Goal: Information Seeking & Learning: Learn about a topic

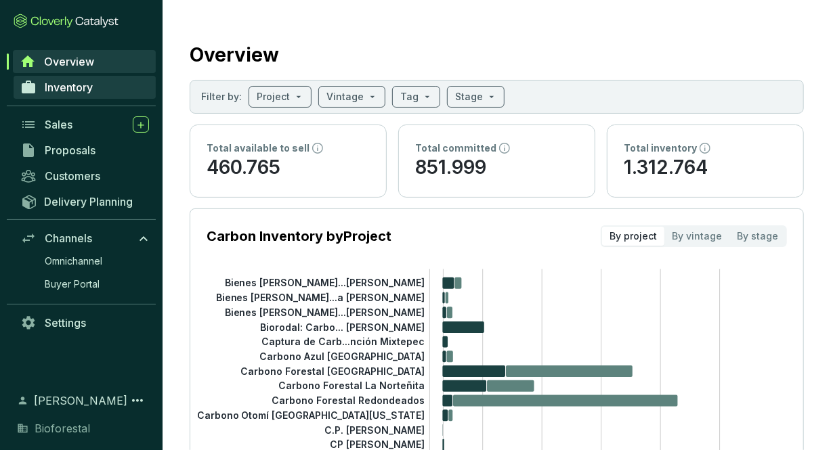
click at [77, 93] on span "Inventory" at bounding box center [69, 88] width 48 height 14
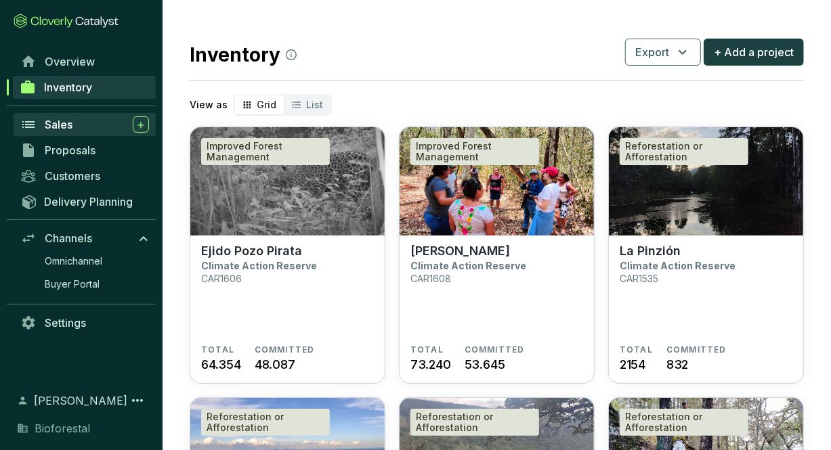
click at [77, 123] on div "Sales" at bounding box center [97, 124] width 104 height 16
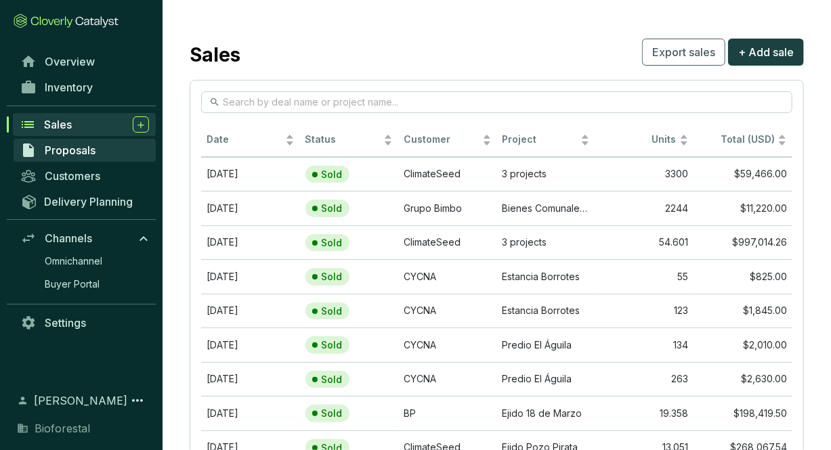
click at [98, 147] on link "Proposals" at bounding box center [85, 150] width 142 height 23
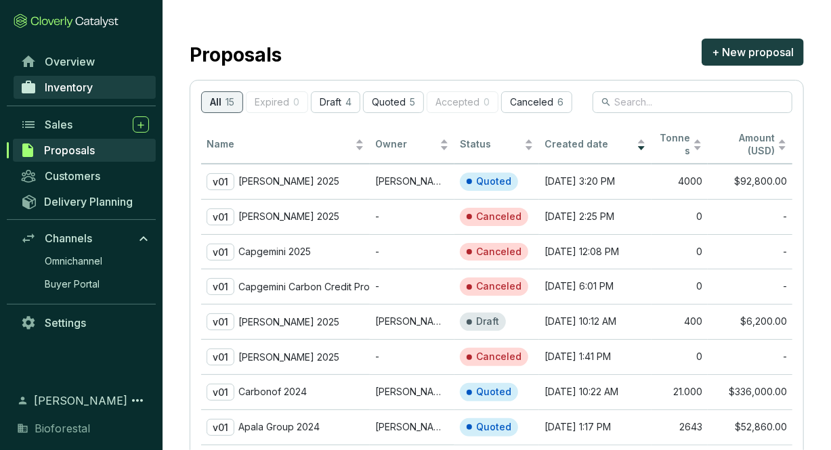
click at [90, 87] on span "Inventory" at bounding box center [69, 88] width 48 height 14
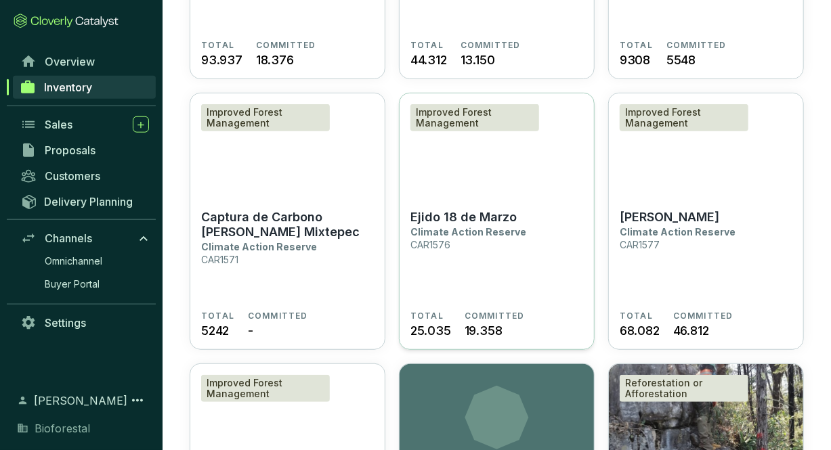
scroll to position [2757, 0]
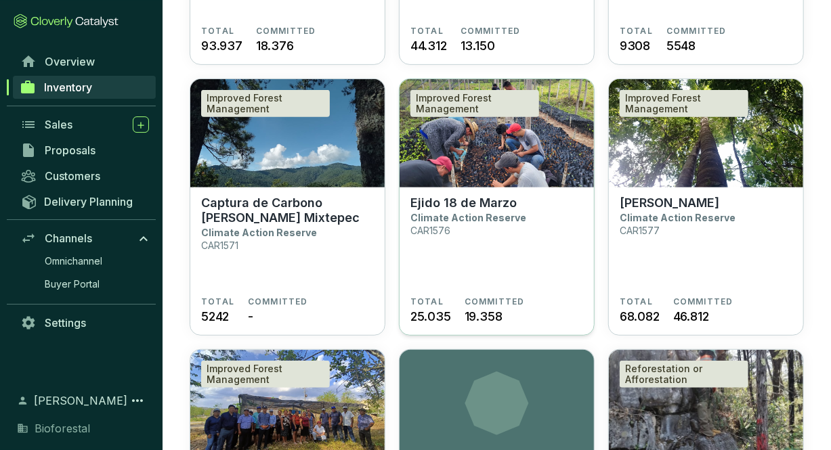
click at [519, 253] on section "Ejido 18 de Marzo Climate Action Reserve CAR1576" at bounding box center [496, 246] width 173 height 101
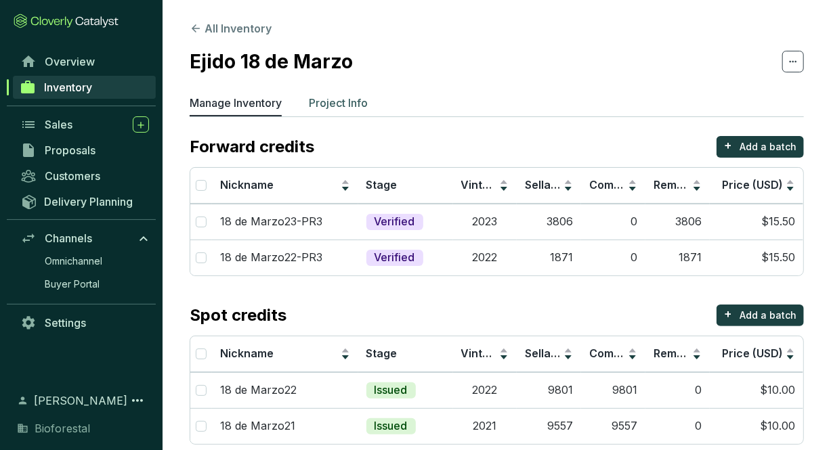
click at [336, 105] on p "Project Info" at bounding box center [338, 103] width 59 height 16
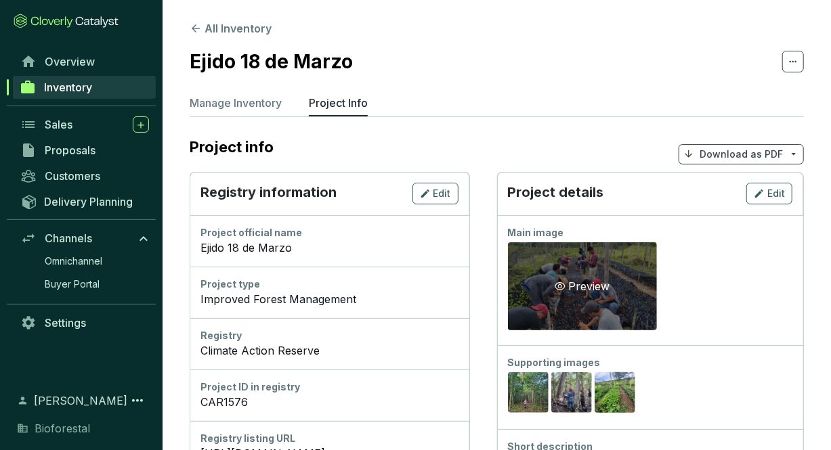
click at [612, 280] on div "Preview" at bounding box center [582, 286] width 60 height 16
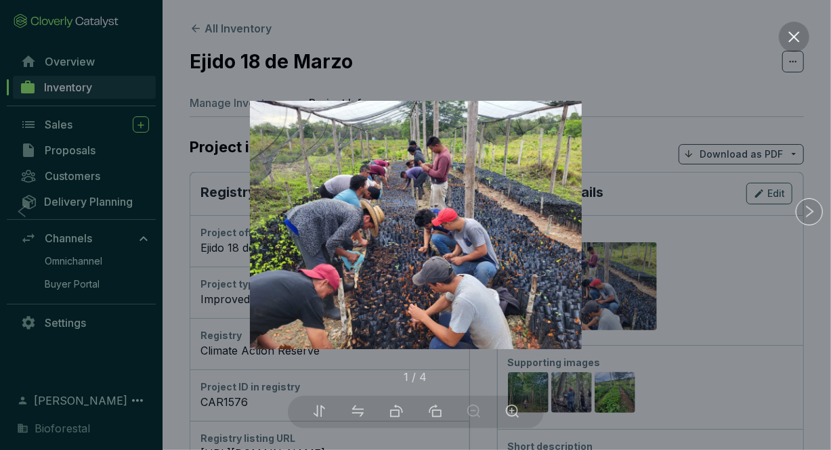
click at [786, 35] on button at bounding box center [794, 37] width 30 height 30
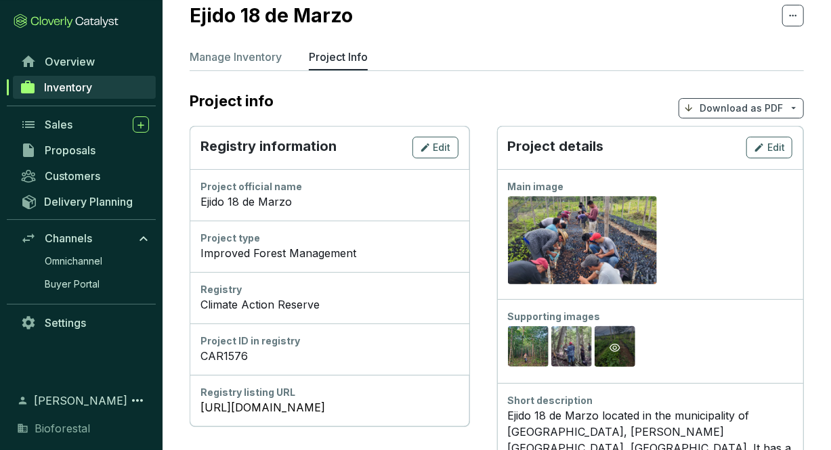
scroll to position [70, 0]
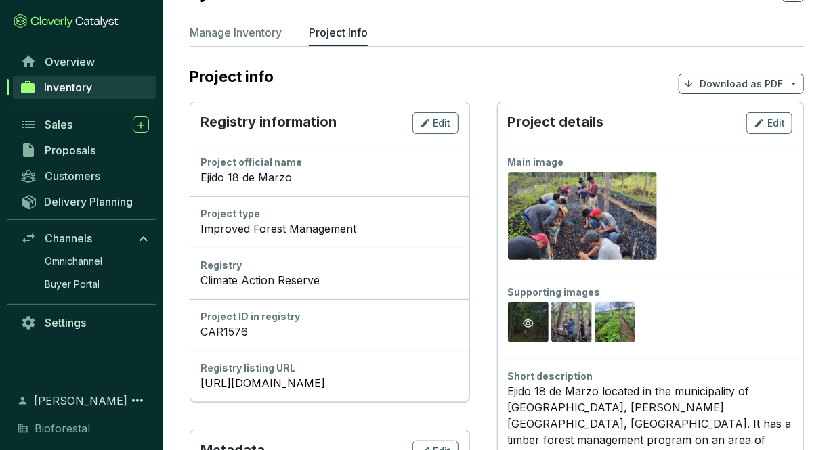
click at [548, 314] on div "Preview" at bounding box center [528, 323] width 41 height 43
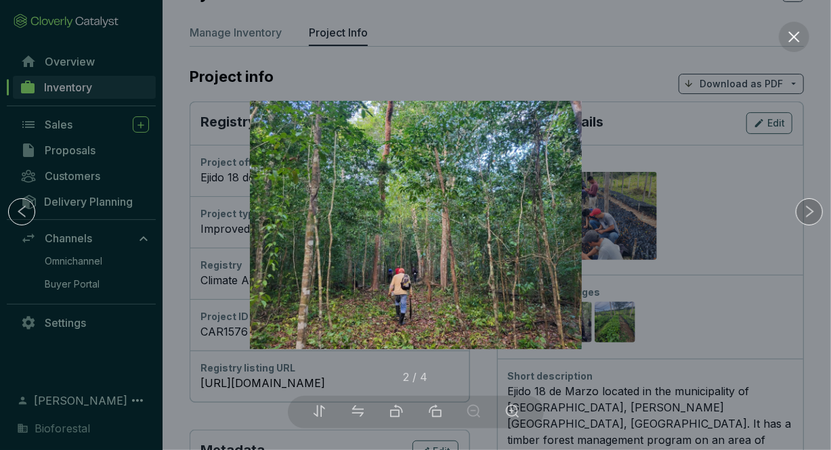
click at [813, 202] on div at bounding box center [809, 211] width 27 height 27
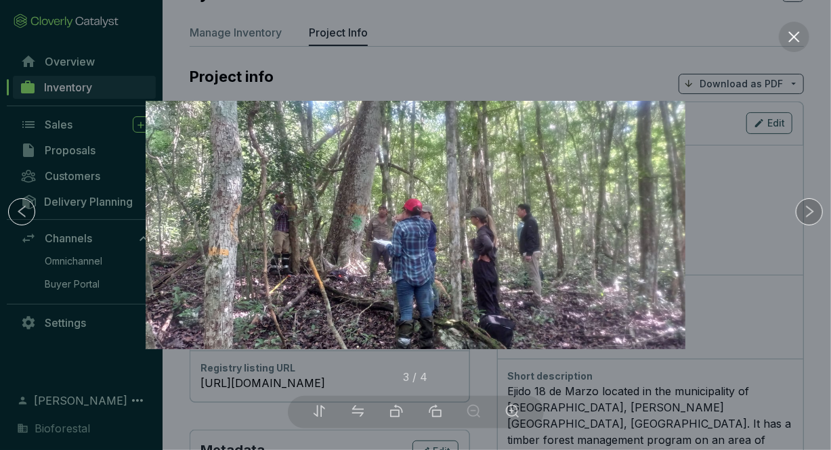
click at [813, 202] on div at bounding box center [809, 211] width 27 height 27
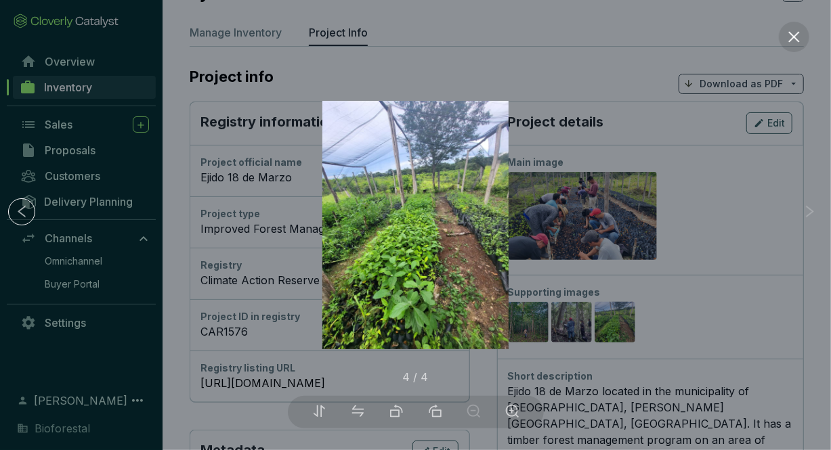
click at [804, 208] on icon "right" at bounding box center [809, 212] width 14 height 14
click at [26, 211] on icon "left" at bounding box center [22, 212] width 14 height 14
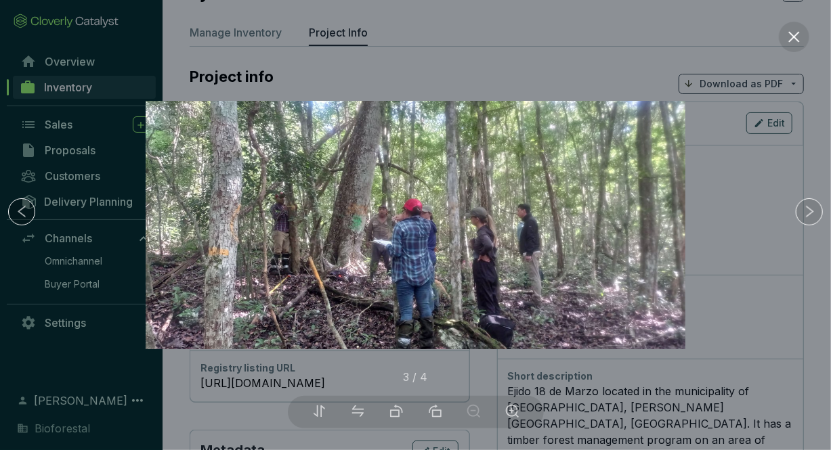
click at [26, 211] on icon "left" at bounding box center [22, 212] width 14 height 14
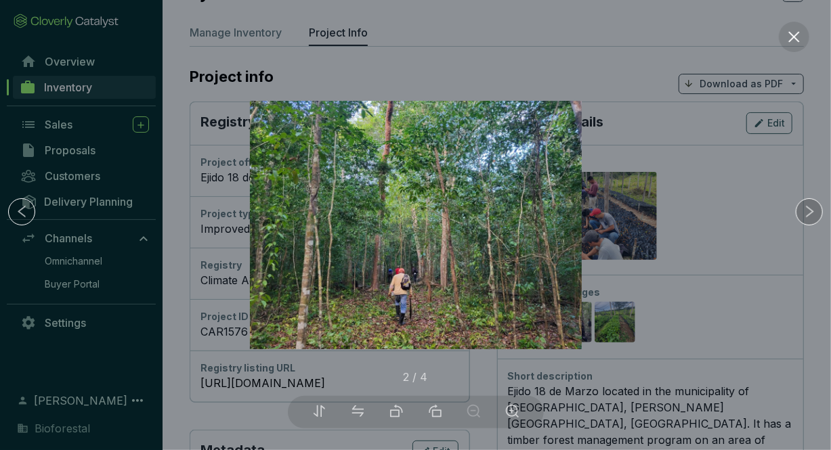
click at [806, 207] on icon "right" at bounding box center [809, 212] width 7 height 12
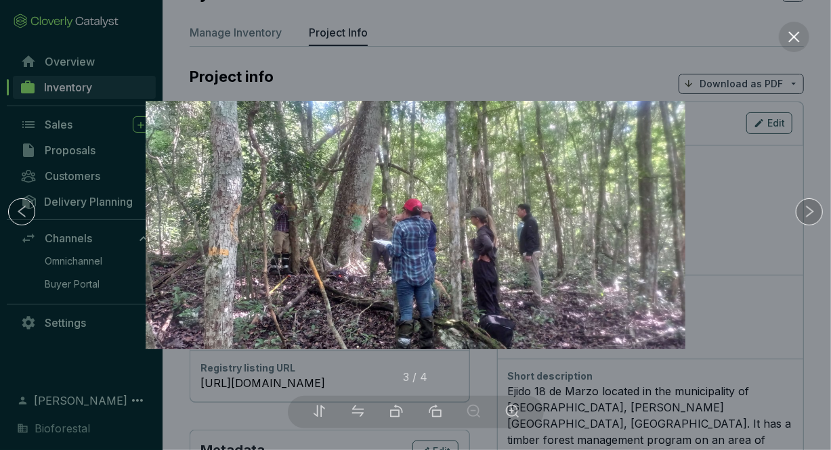
click at [806, 207] on icon "right" at bounding box center [809, 212] width 7 height 12
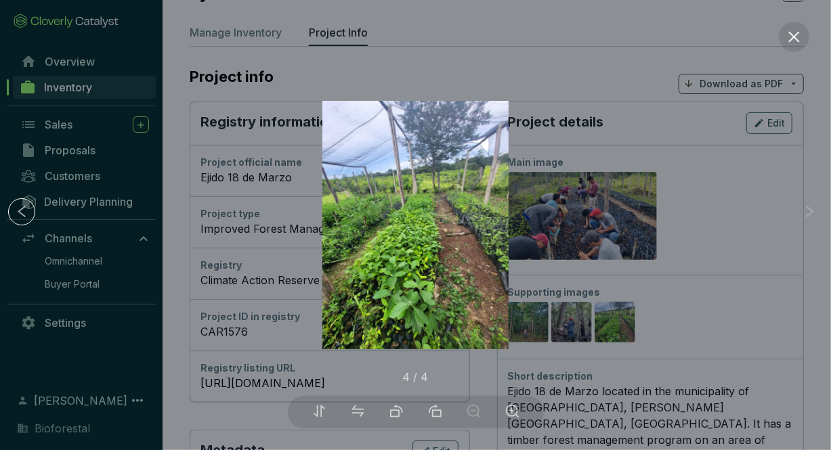
click at [806, 207] on icon "right" at bounding box center [809, 212] width 7 height 12
click at [666, 225] on div at bounding box center [415, 225] width 831 height 450
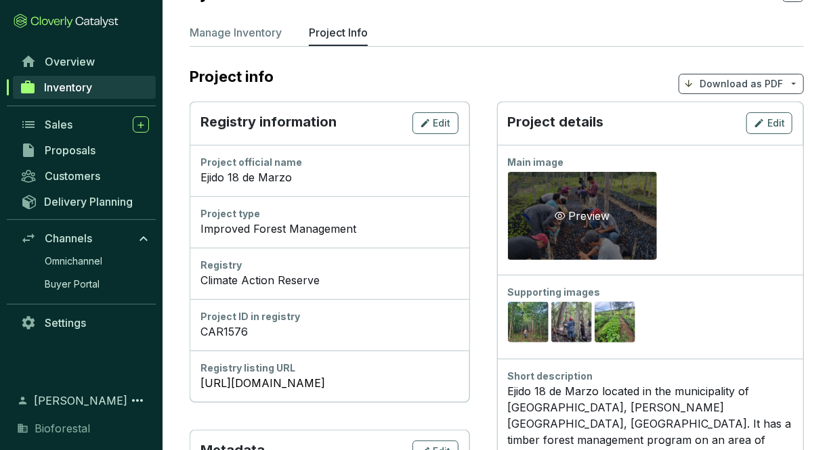
click at [657, 224] on div "Preview" at bounding box center [582, 216] width 149 height 88
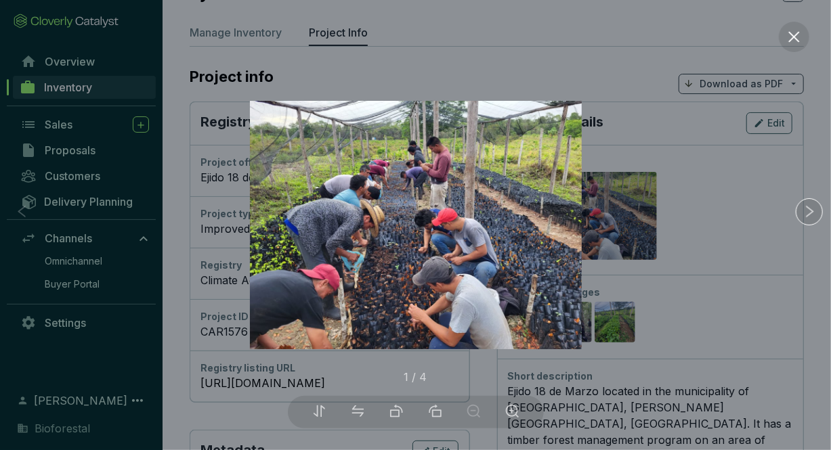
click at [727, 314] on div at bounding box center [415, 225] width 831 height 450
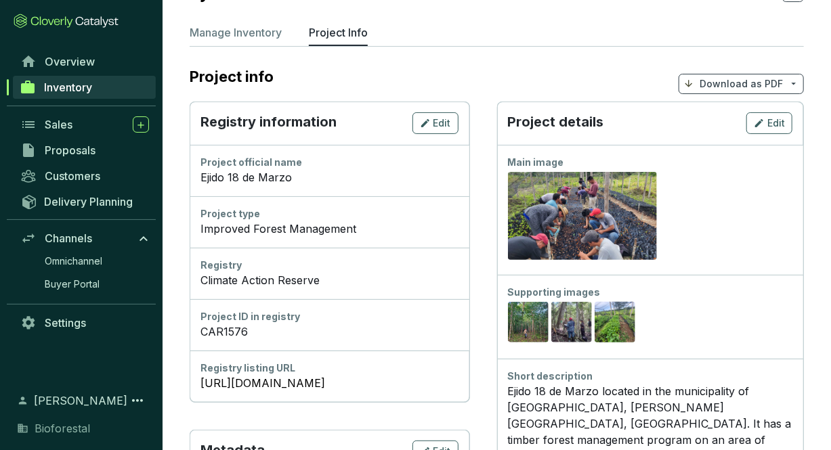
click at [114, 79] on link "Inventory" at bounding box center [84, 87] width 143 height 23
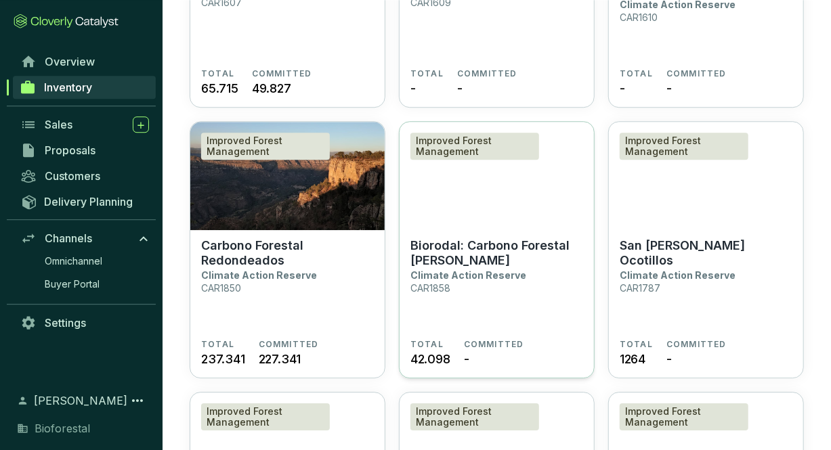
scroll to position [3249, 0]
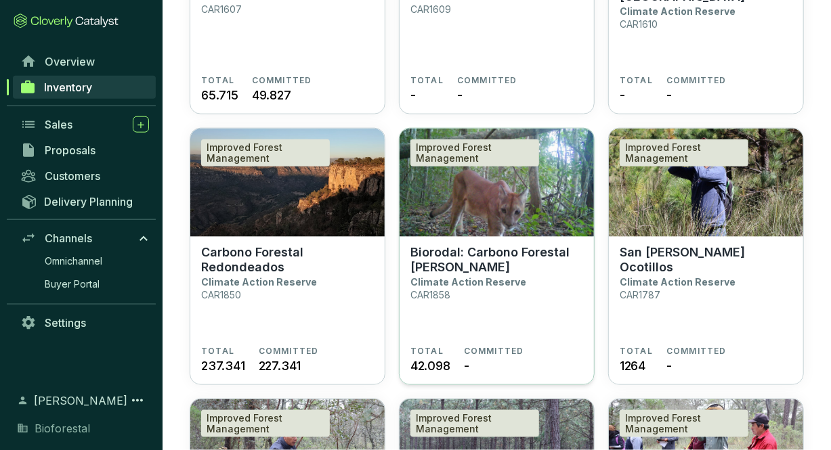
click at [543, 326] on section "Biorodal: Carbono Forestal [PERSON_NAME] Climate Action Reserve CAR1858" at bounding box center [496, 295] width 173 height 101
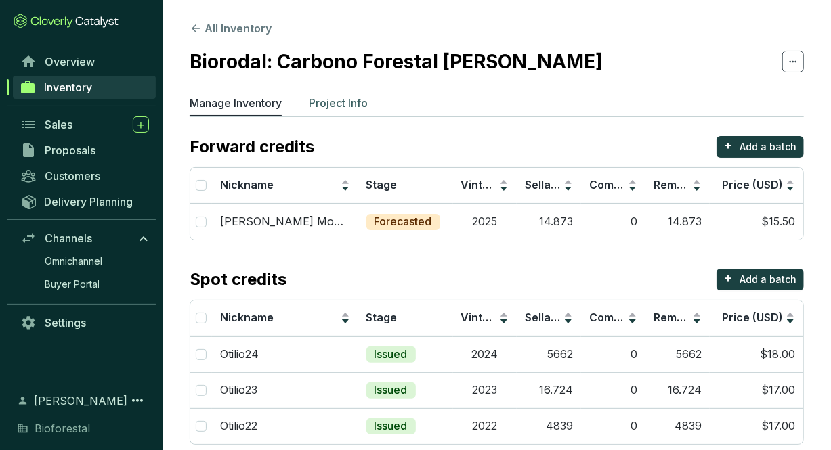
click at [319, 102] on p "Project Info" at bounding box center [338, 103] width 59 height 16
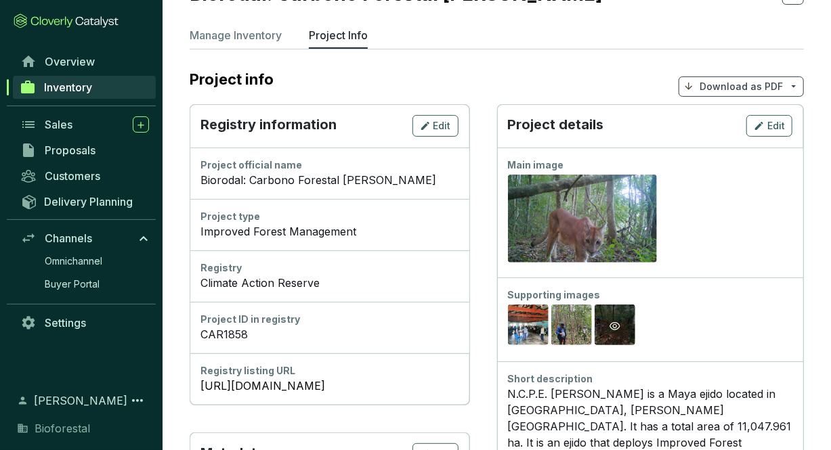
scroll to position [68, 0]
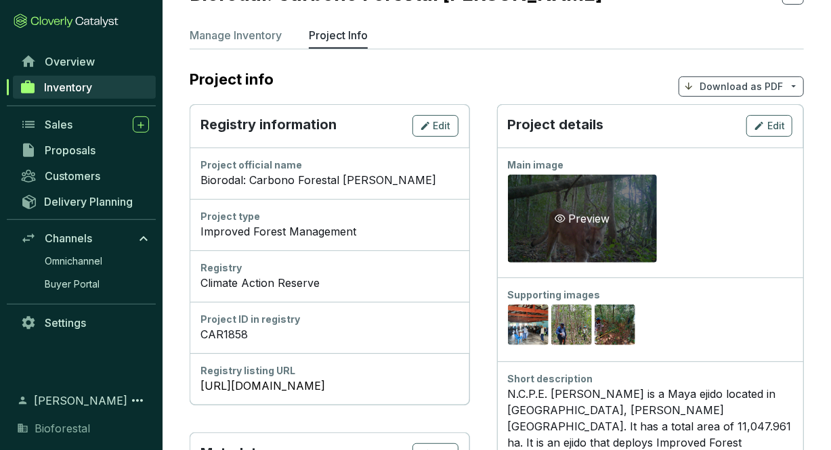
click at [627, 228] on div "Preview" at bounding box center [582, 219] width 149 height 88
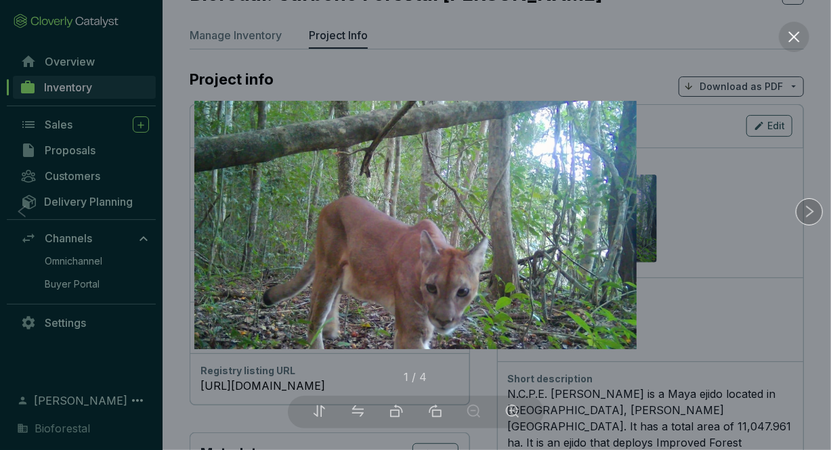
click at [806, 209] on icon "right" at bounding box center [809, 212] width 14 height 14
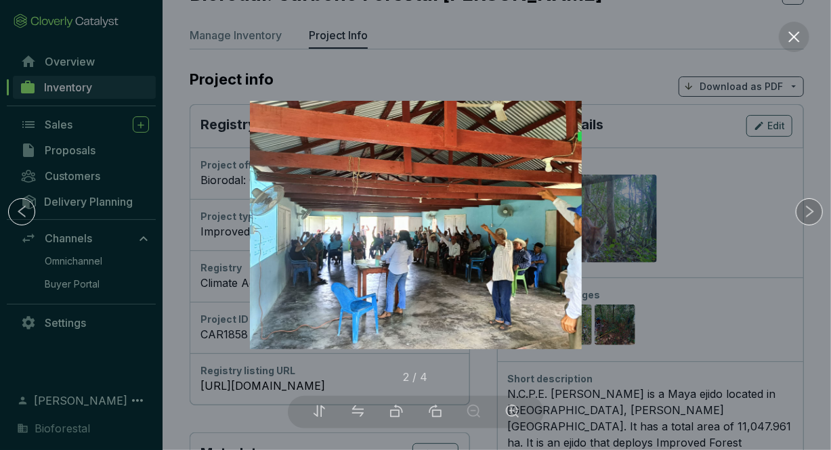
click at [806, 209] on icon "right" at bounding box center [809, 212] width 14 height 14
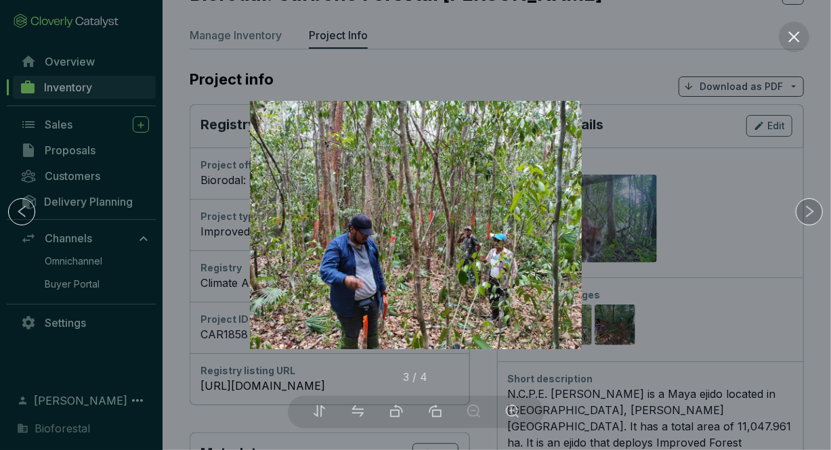
click at [806, 209] on icon "right" at bounding box center [809, 212] width 14 height 14
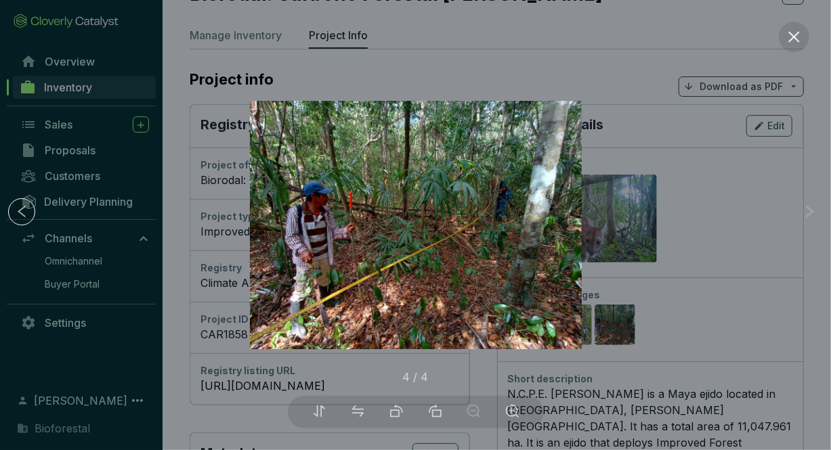
click at [806, 209] on icon "right" at bounding box center [809, 212] width 14 height 14
click at [790, 36] on icon "close" at bounding box center [794, 37] width 14 height 14
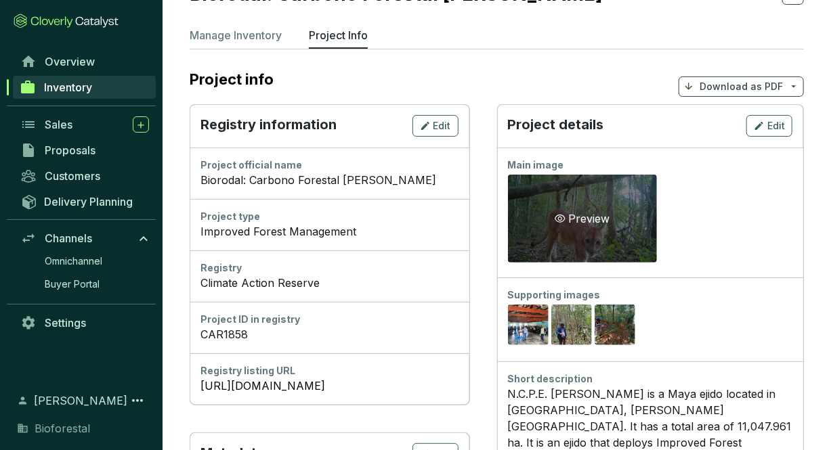
click at [640, 245] on div "Preview" at bounding box center [582, 219] width 149 height 88
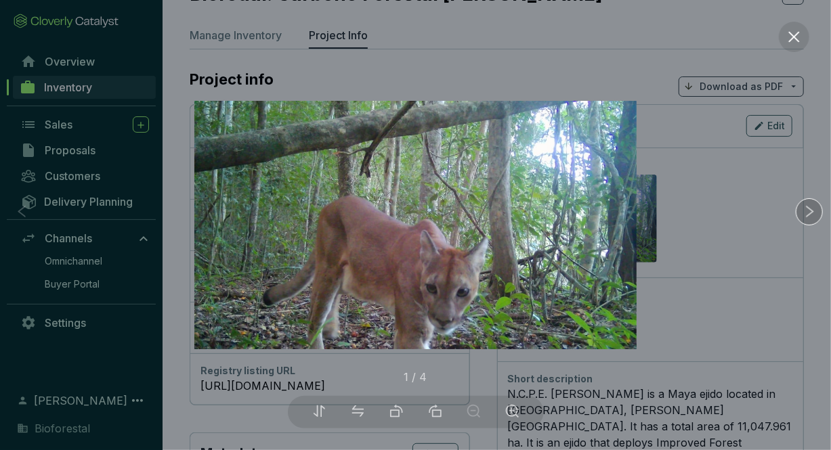
click at [803, 212] on icon "right" at bounding box center [809, 212] width 14 height 14
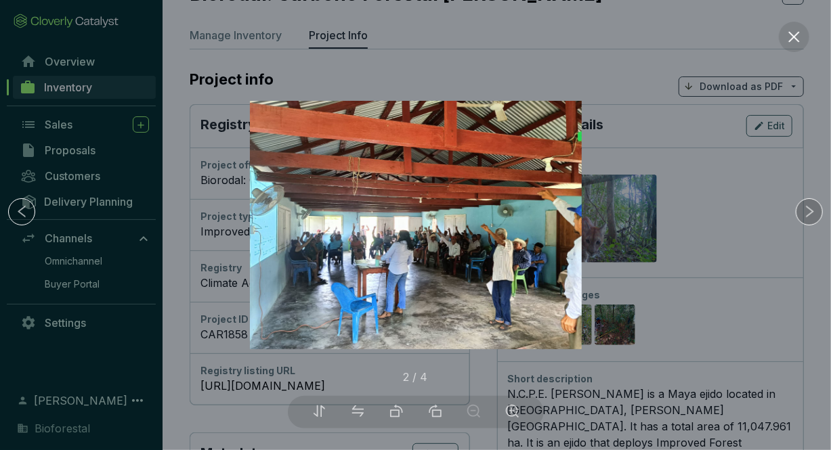
click at [801, 209] on div at bounding box center [809, 211] width 27 height 27
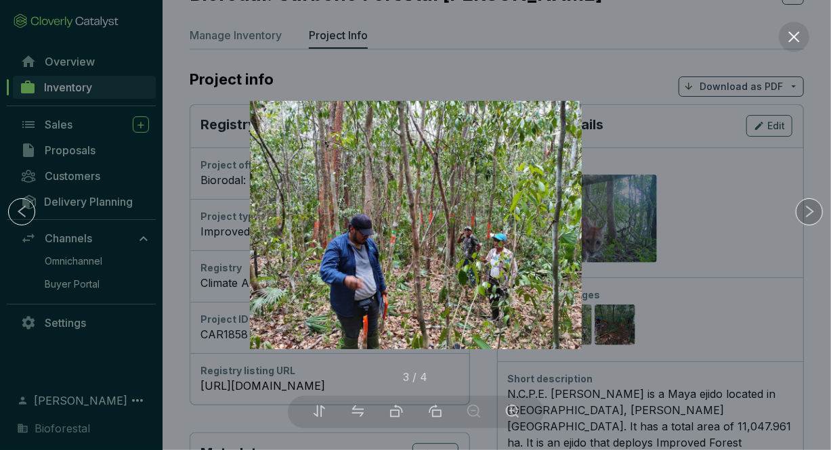
click at [801, 209] on div at bounding box center [809, 211] width 27 height 27
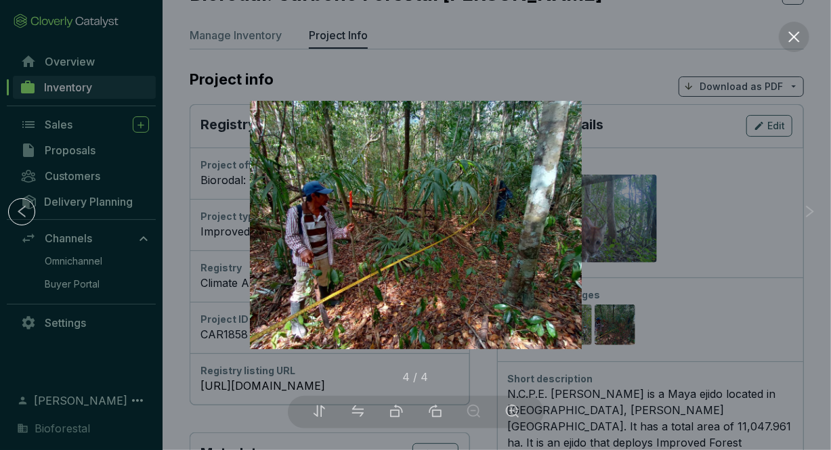
click at [801, 209] on div at bounding box center [809, 211] width 27 height 27
click at [794, 37] on icon "close" at bounding box center [793, 36] width 11 height 11
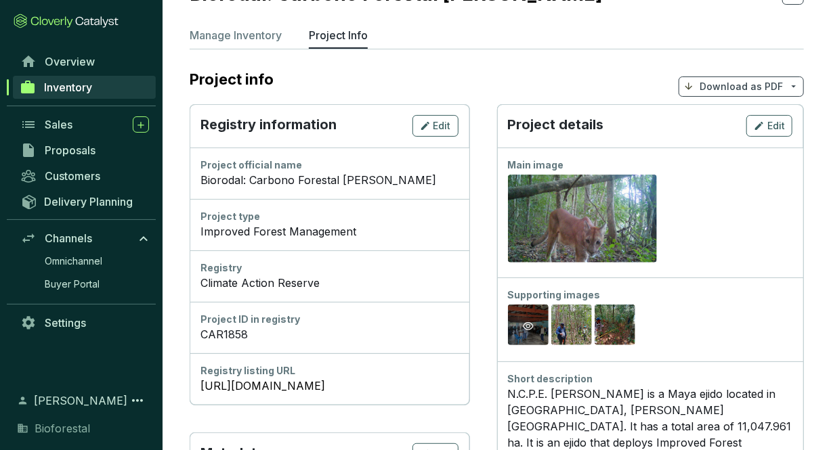
click at [534, 328] on icon "eye" at bounding box center [528, 326] width 11 height 11
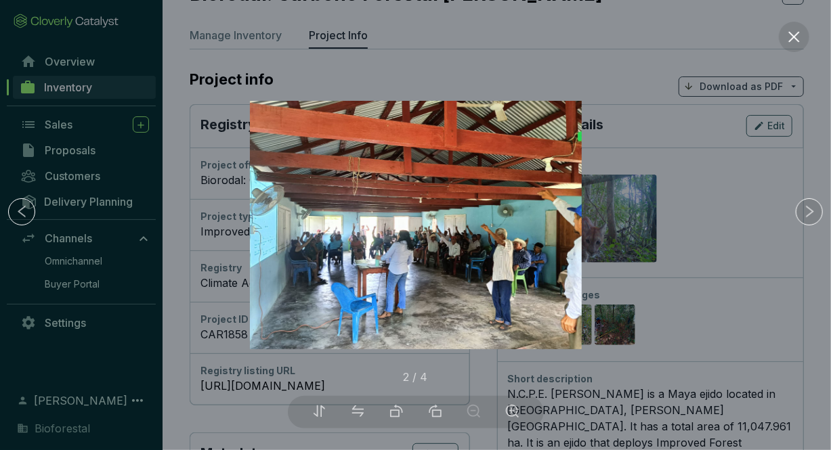
click at [351, 47] on div at bounding box center [415, 225] width 831 height 450
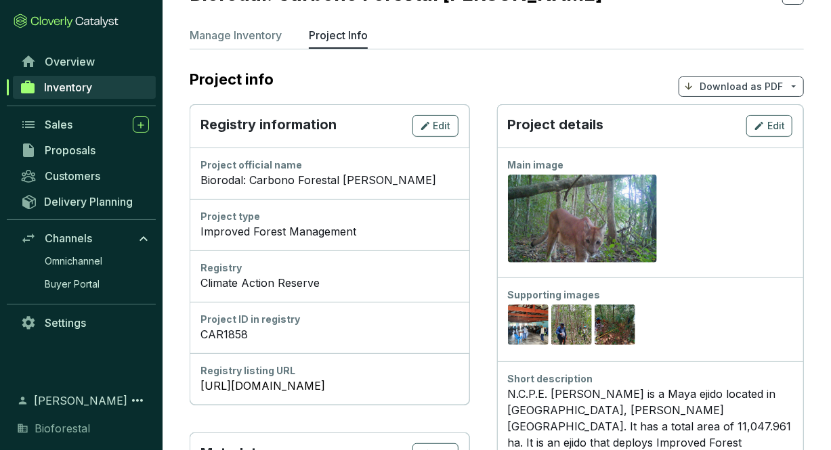
drag, startPoint x: 202, startPoint y: 179, endPoint x: 460, endPoint y: 185, distance: 257.4
click at [458, 185] on div "Biorodal: Carbono Forestal [PERSON_NAME]" at bounding box center [329, 180] width 258 height 16
copy div "Biorodal: Carbono Forestal [PERSON_NAME]"
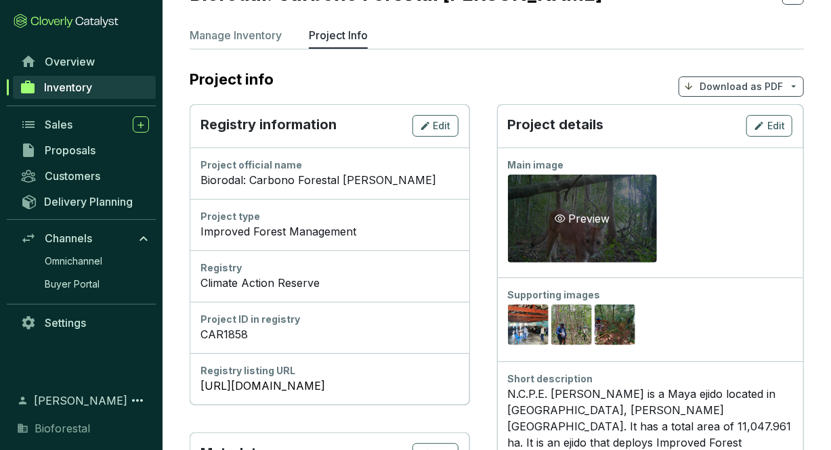
click at [649, 225] on div "Preview" at bounding box center [582, 219] width 149 height 88
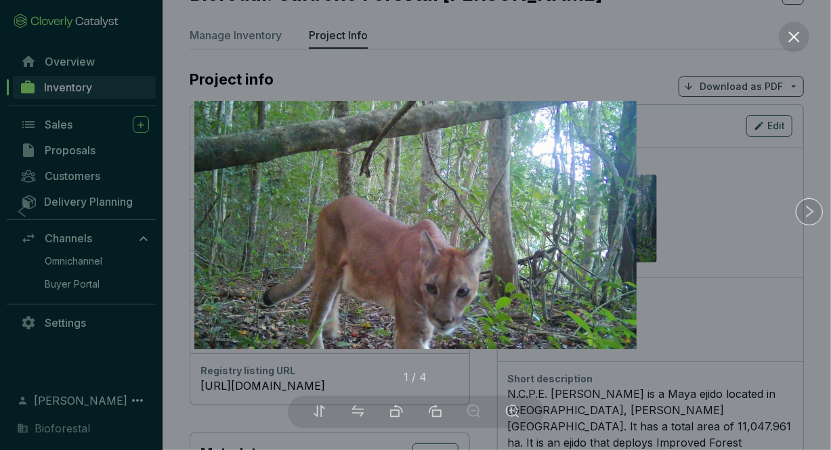
click at [192, 18] on div at bounding box center [415, 225] width 831 height 450
